Goal: Information Seeking & Learning: Learn about a topic

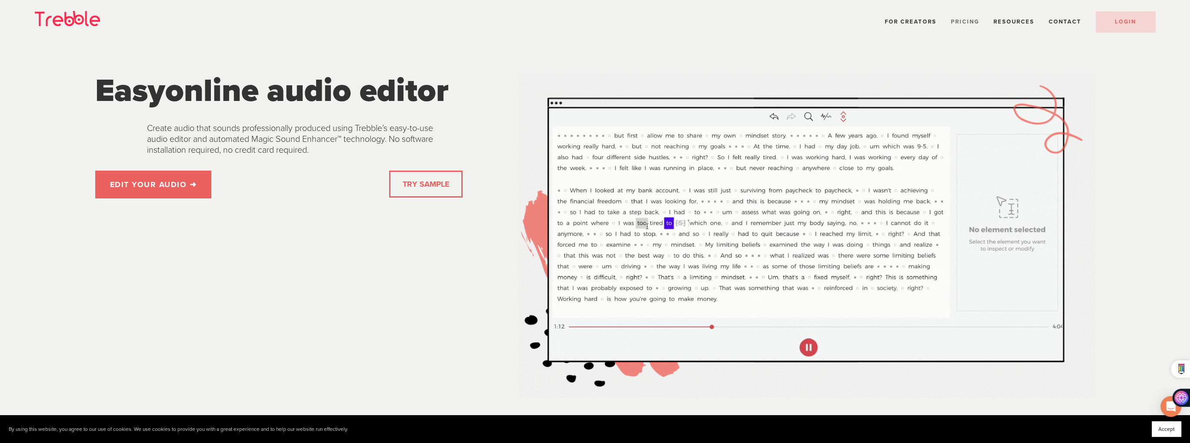
click at [970, 21] on span "Pricing" at bounding box center [965, 21] width 28 height 7
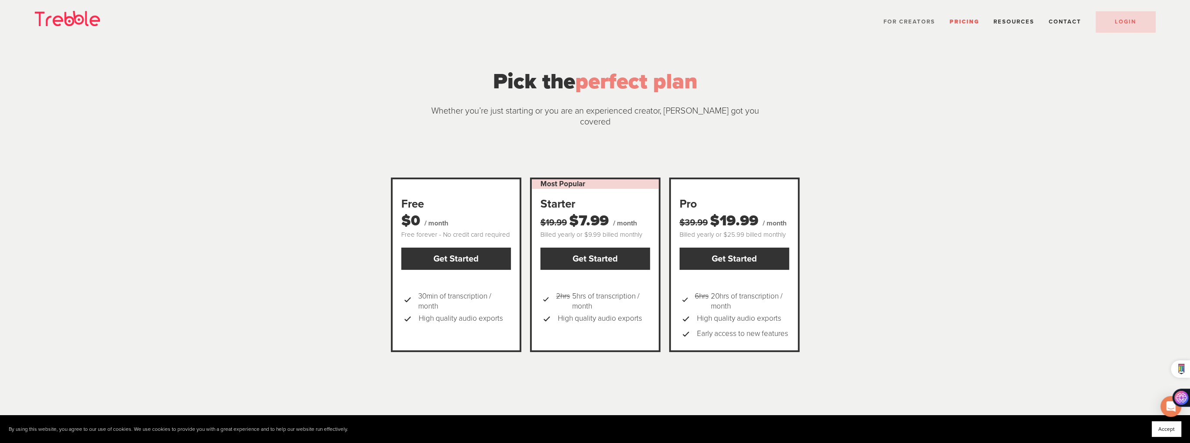
click at [908, 21] on span "For Creators" at bounding box center [909, 21] width 52 height 7
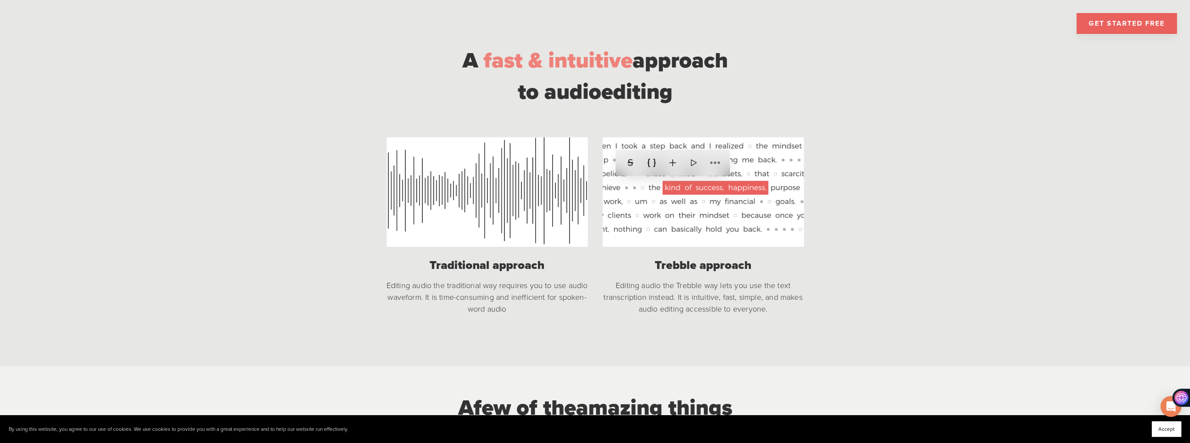
scroll to position [696, 0]
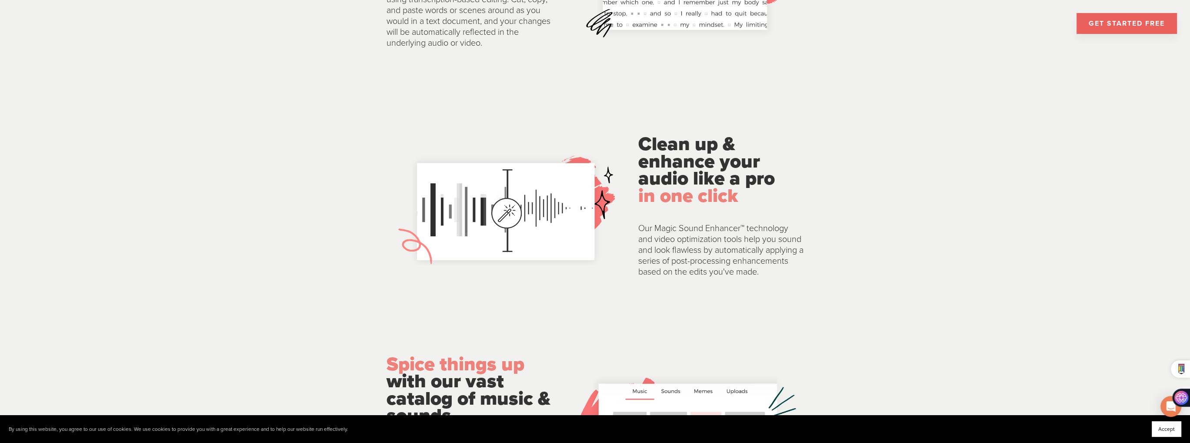
scroll to position [1261, 0]
